Goal: Browse casually

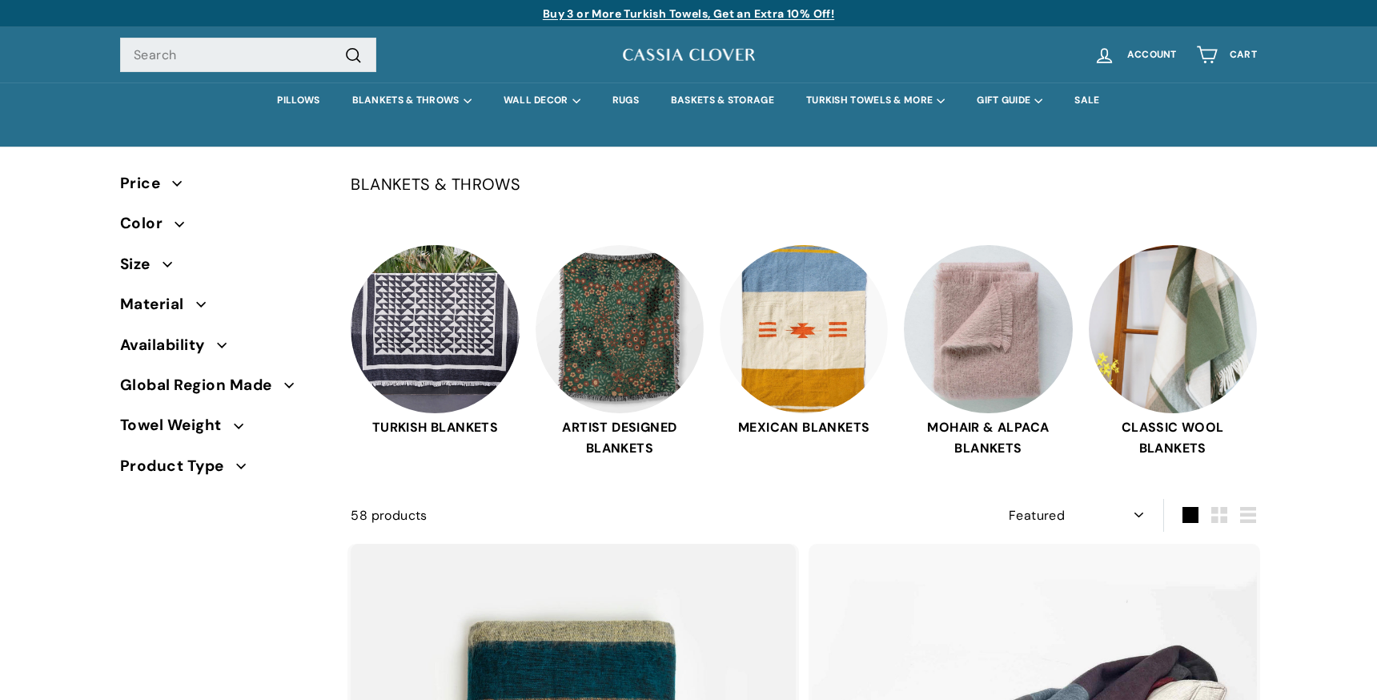
select select "manual"
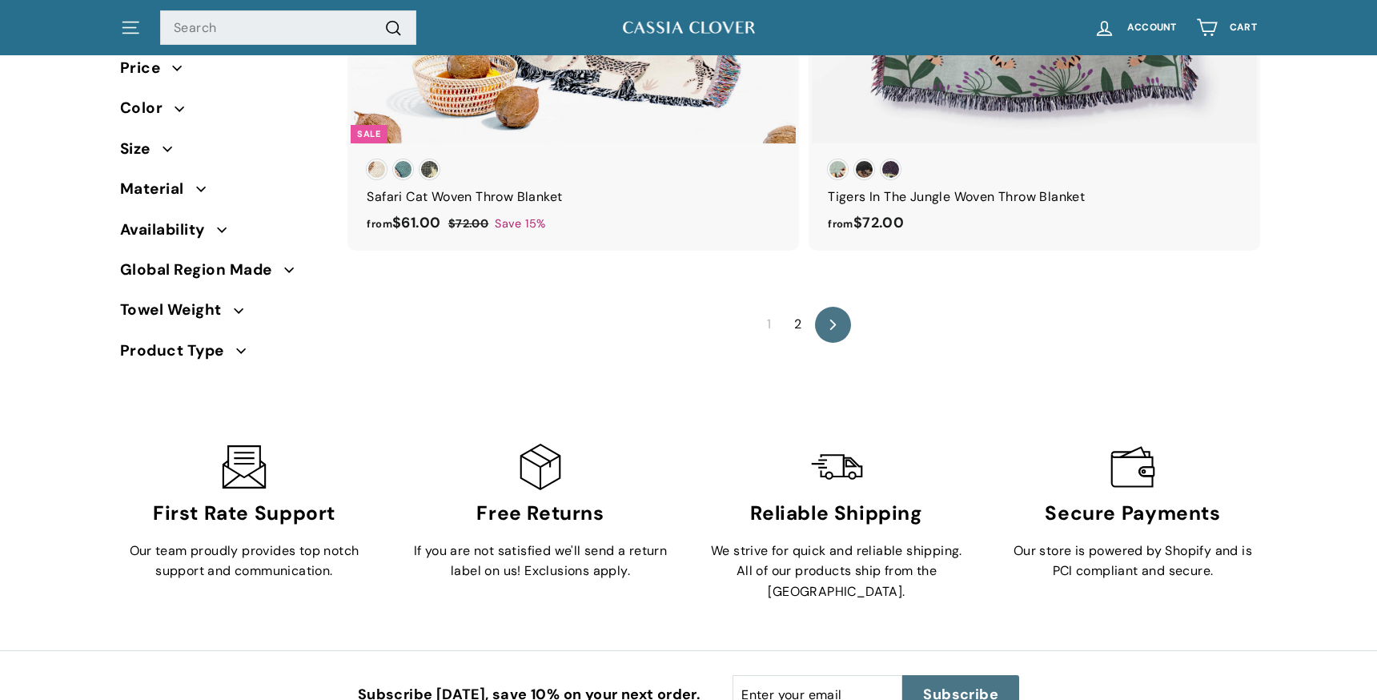
scroll to position [11547, 0]
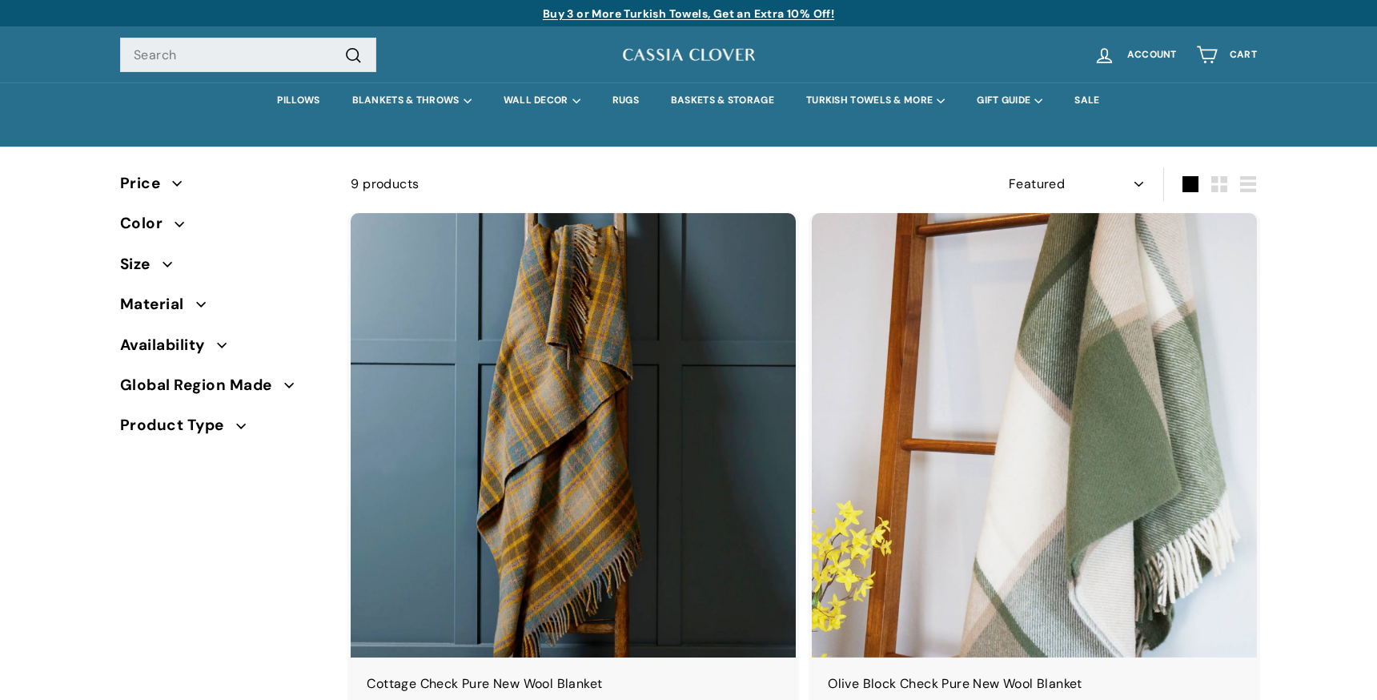
select select "manual"
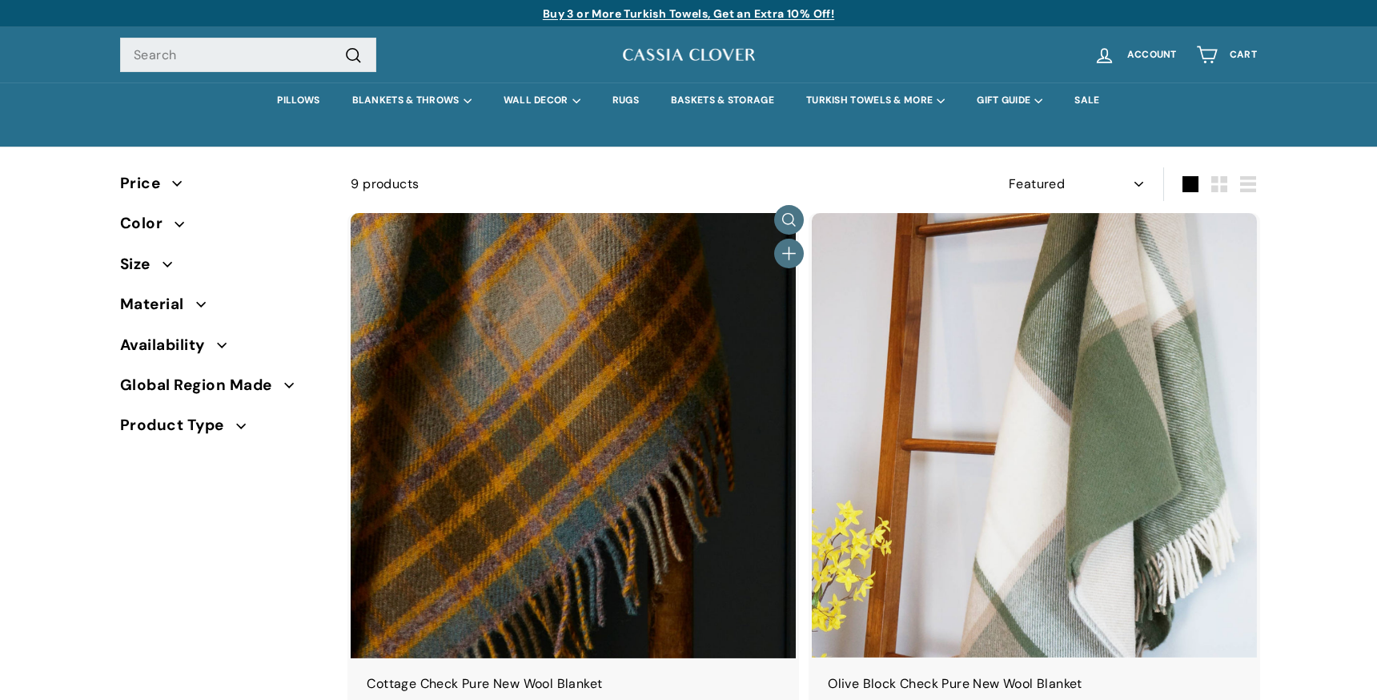
click at [642, 435] on img at bounding box center [573, 435] width 445 height 445
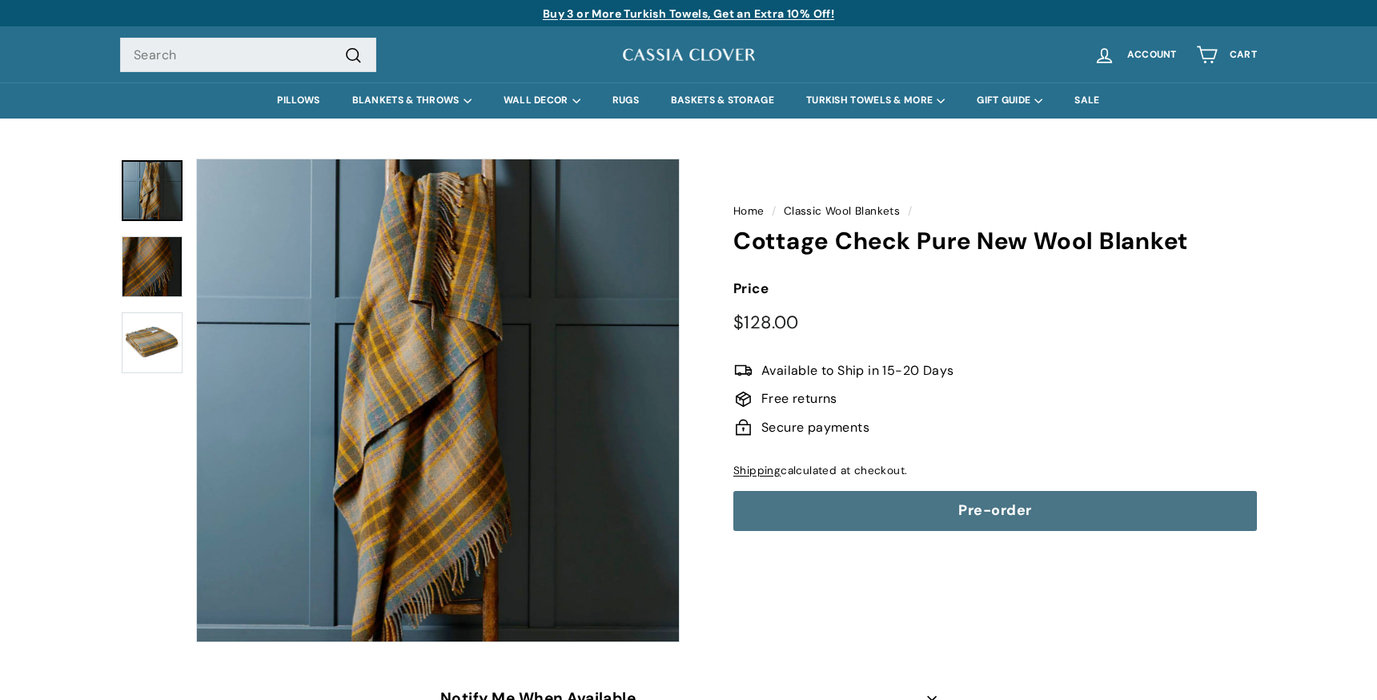
click at [497, 426] on button "Zoom" at bounding box center [438, 400] width 482 height 482
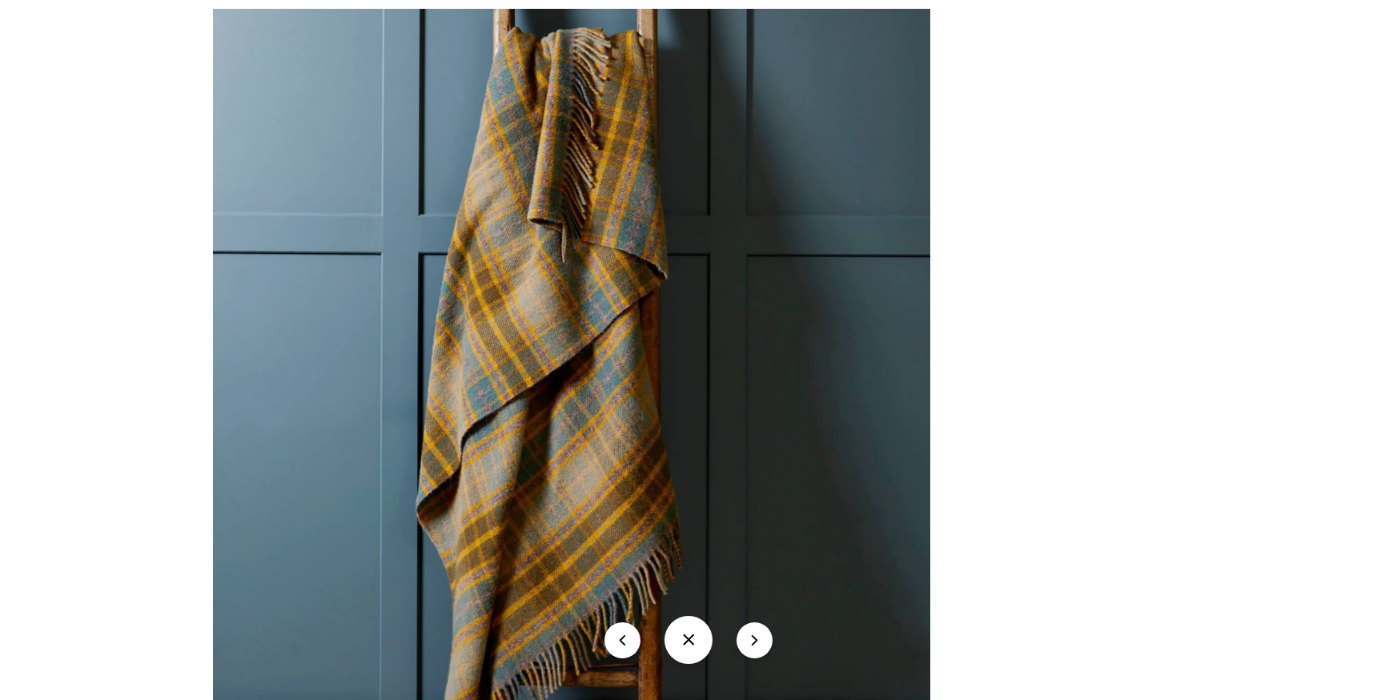
click at [536, 288] on img at bounding box center [571, 368] width 717 height 718
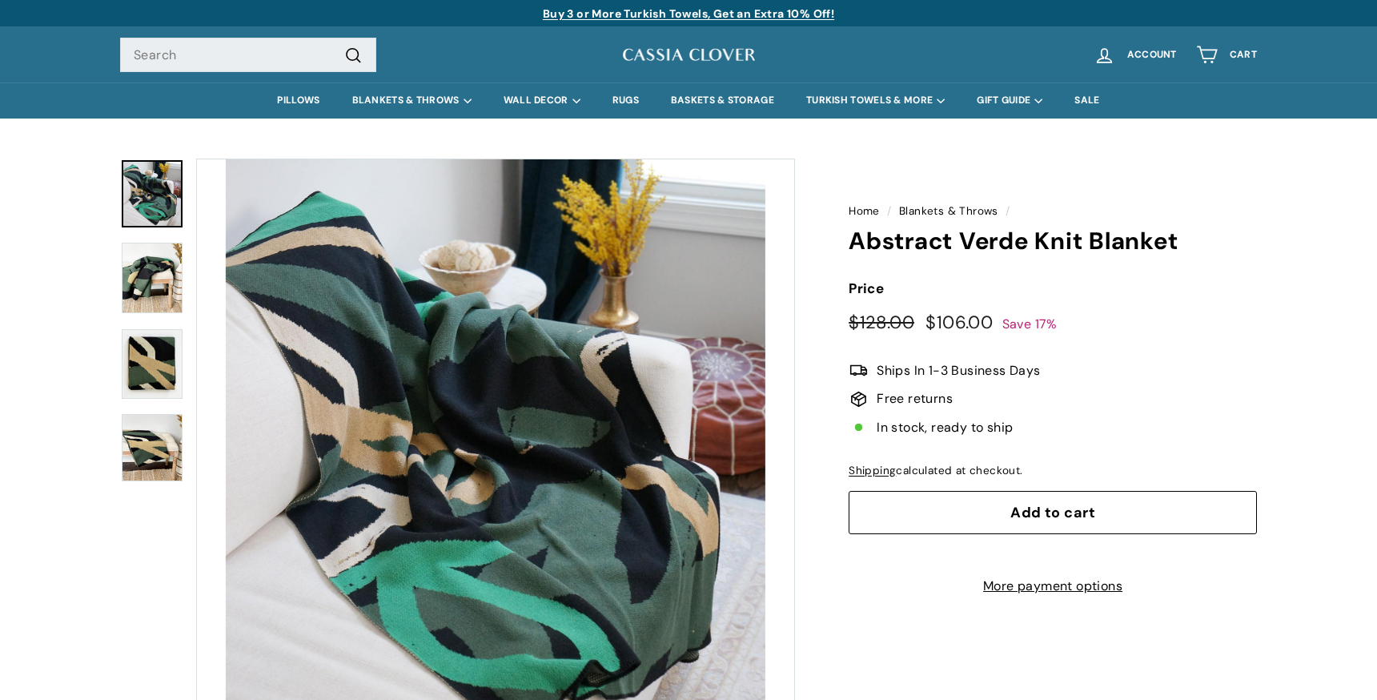
click at [668, 462] on button "Zoom" at bounding box center [495, 457] width 597 height 597
click at [164, 283] on img at bounding box center [152, 278] width 61 height 70
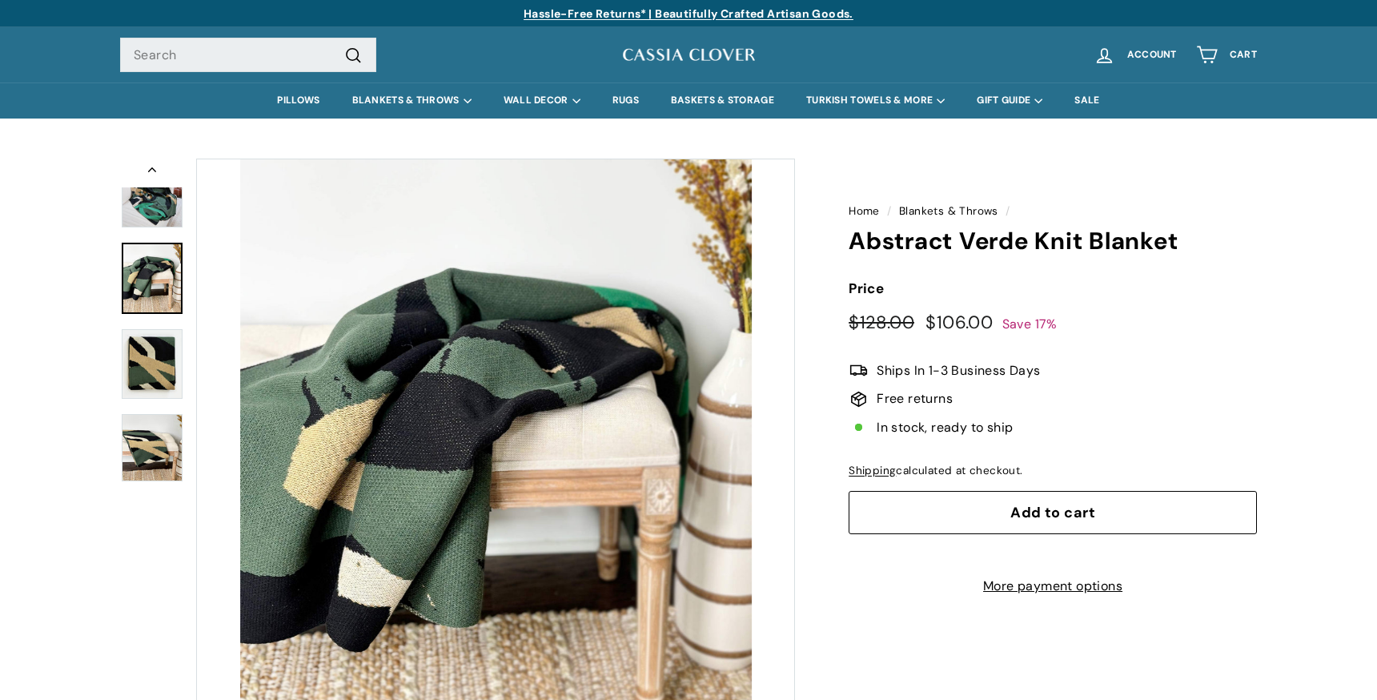
click at [397, 318] on button "Zoom" at bounding box center [495, 457] width 597 height 597
